Goal: Download file/media

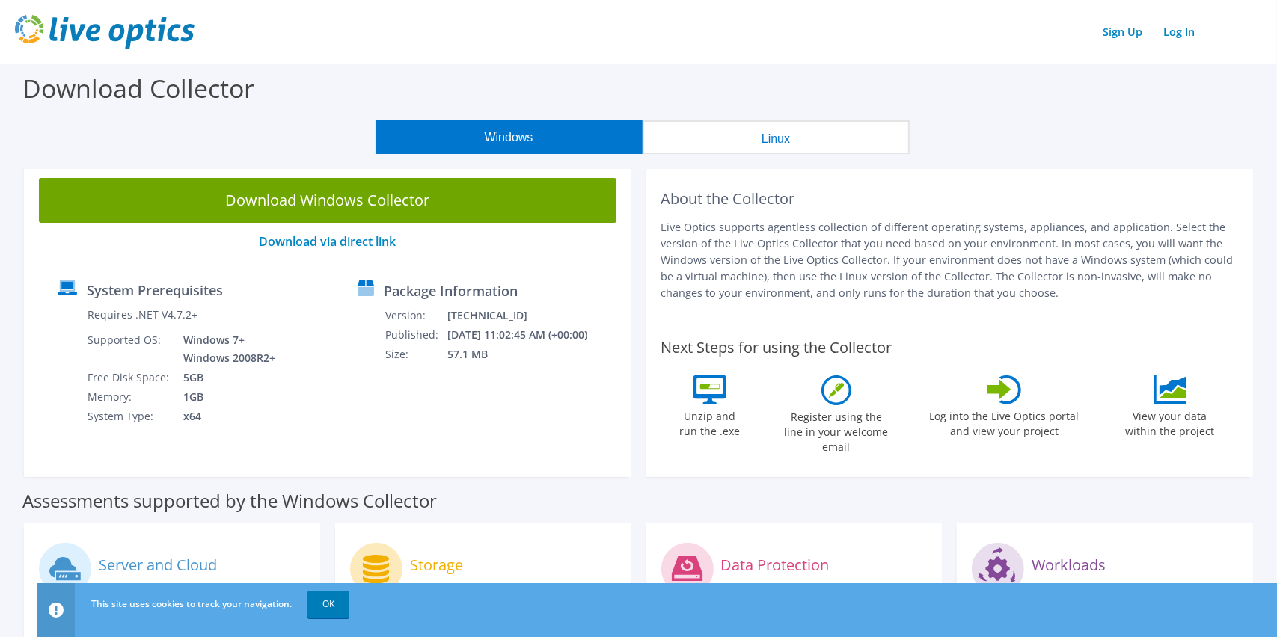
click at [313, 241] on link "Download via direct link" at bounding box center [327, 241] width 137 height 16
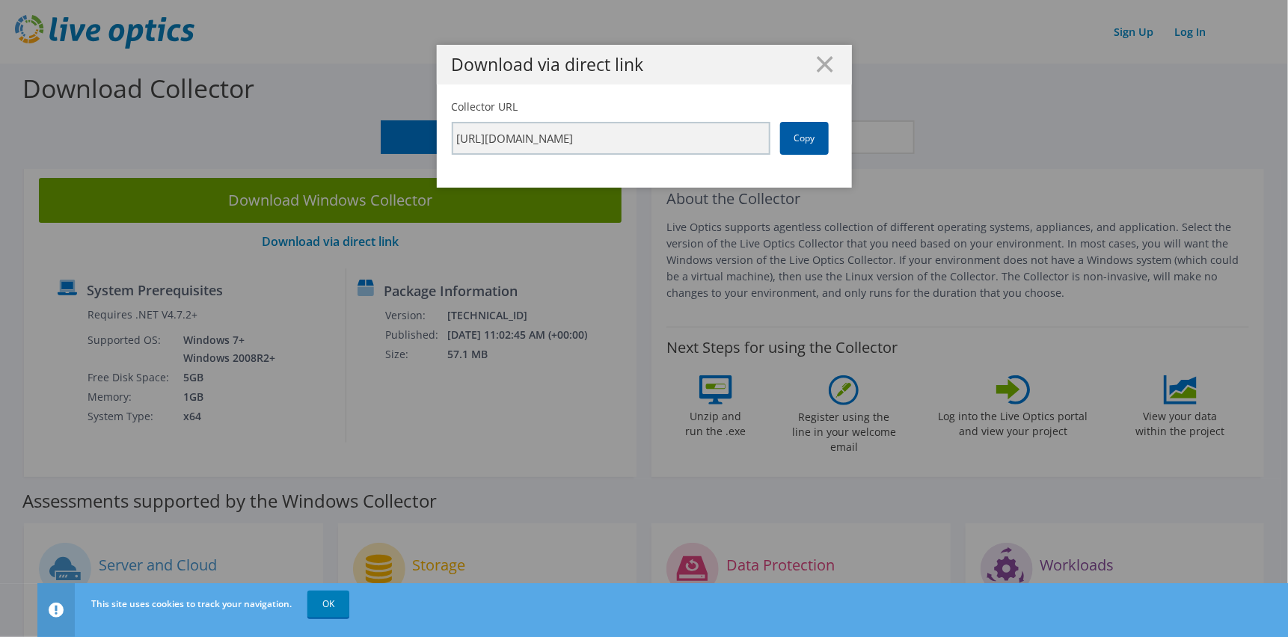
click at [788, 138] on link "Copy" at bounding box center [804, 138] width 49 height 33
click at [824, 55] on div "Download via direct link" at bounding box center [644, 65] width 415 height 40
click at [817, 62] on icon at bounding box center [825, 64] width 16 height 16
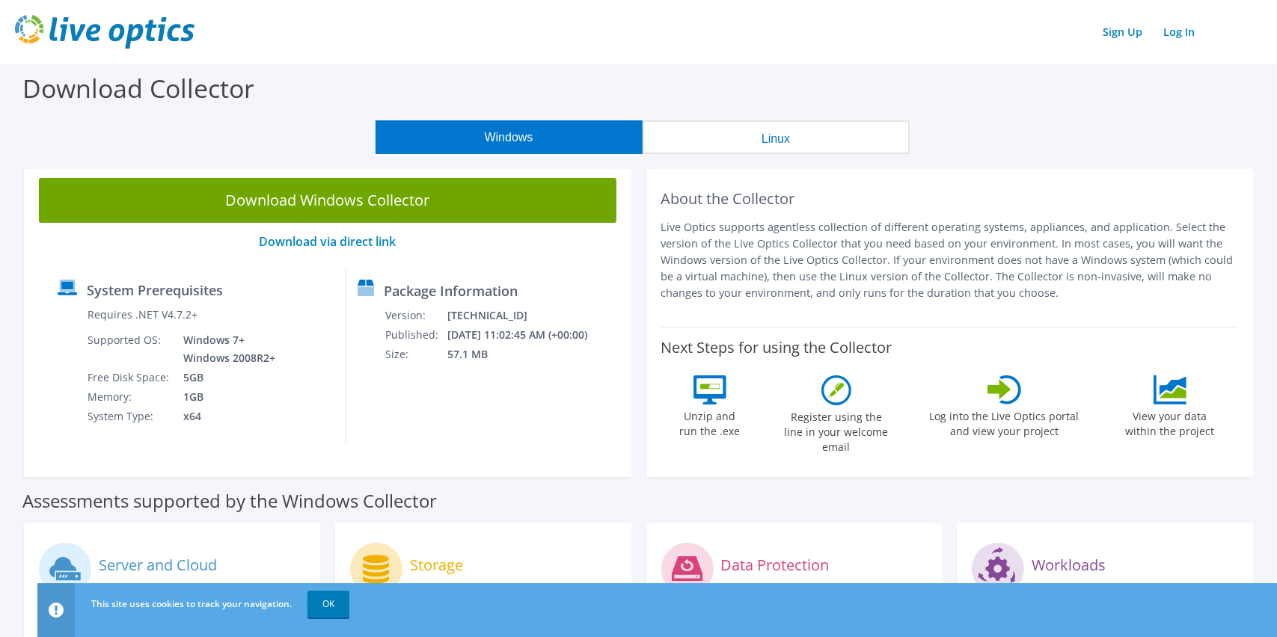
click at [511, 131] on button "Windows" at bounding box center [509, 137] width 267 height 34
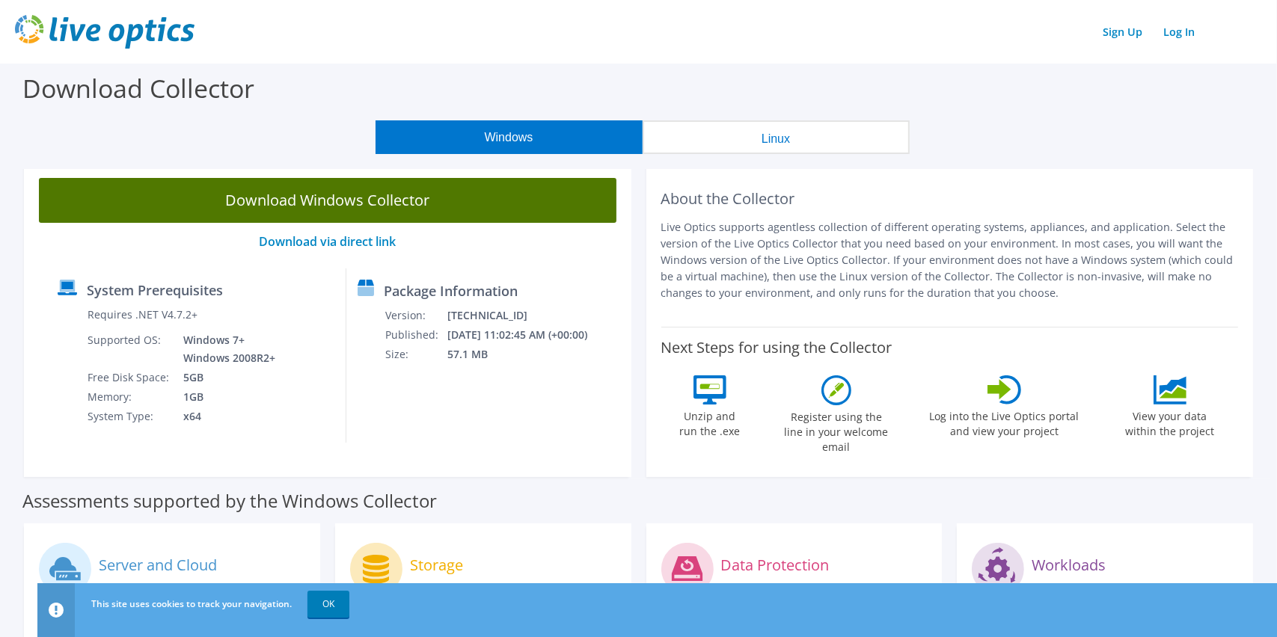
click at [446, 198] on link "Download Windows Collector" at bounding box center [328, 200] width 578 height 45
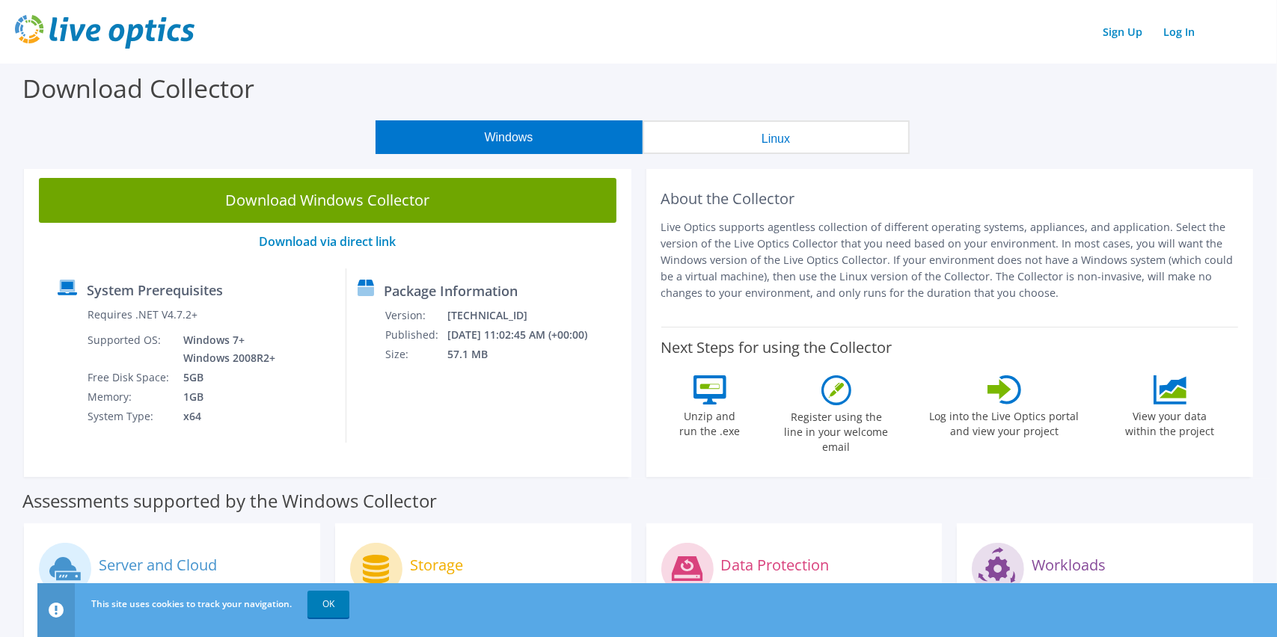
drag, startPoint x: 31, startPoint y: 12, endPoint x: 46, endPoint y: 10, distance: 15.0
click at [31, 12] on header "Sign Up Log In" at bounding box center [638, 32] width 1277 height 64
